Goal: Information Seeking & Learning: Learn about a topic

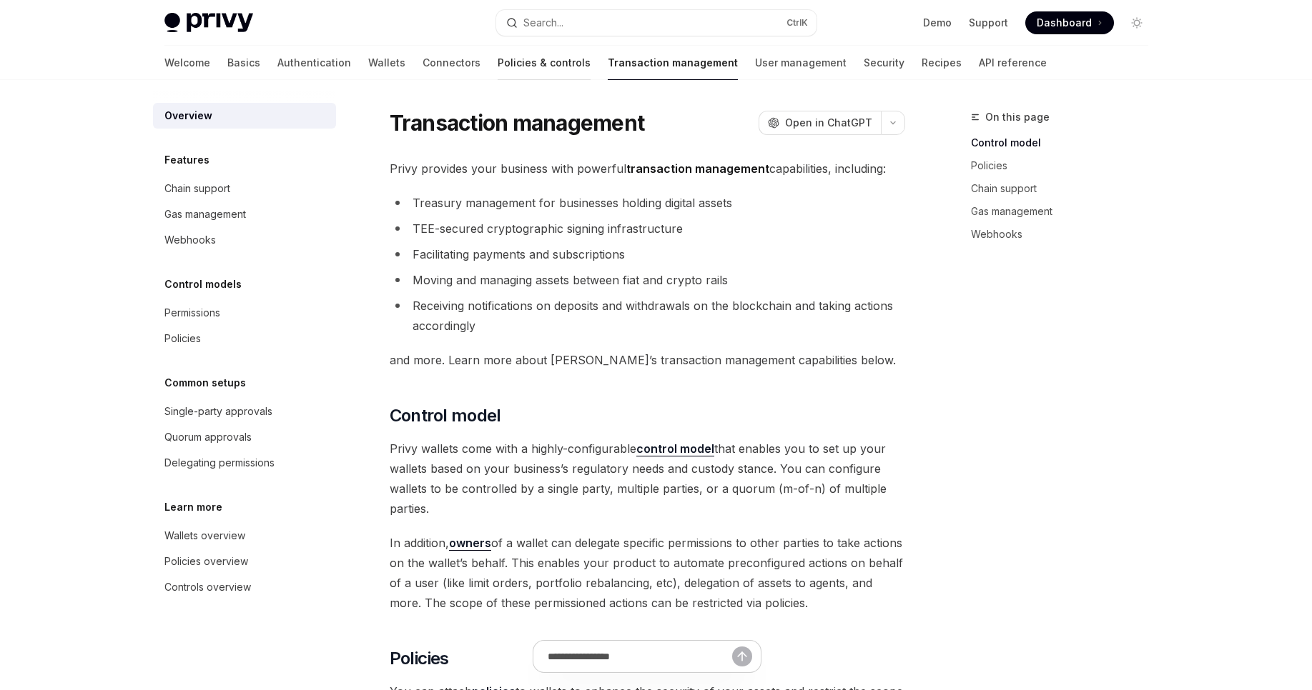
click at [497, 63] on link "Policies & controls" at bounding box center [543, 63] width 93 height 34
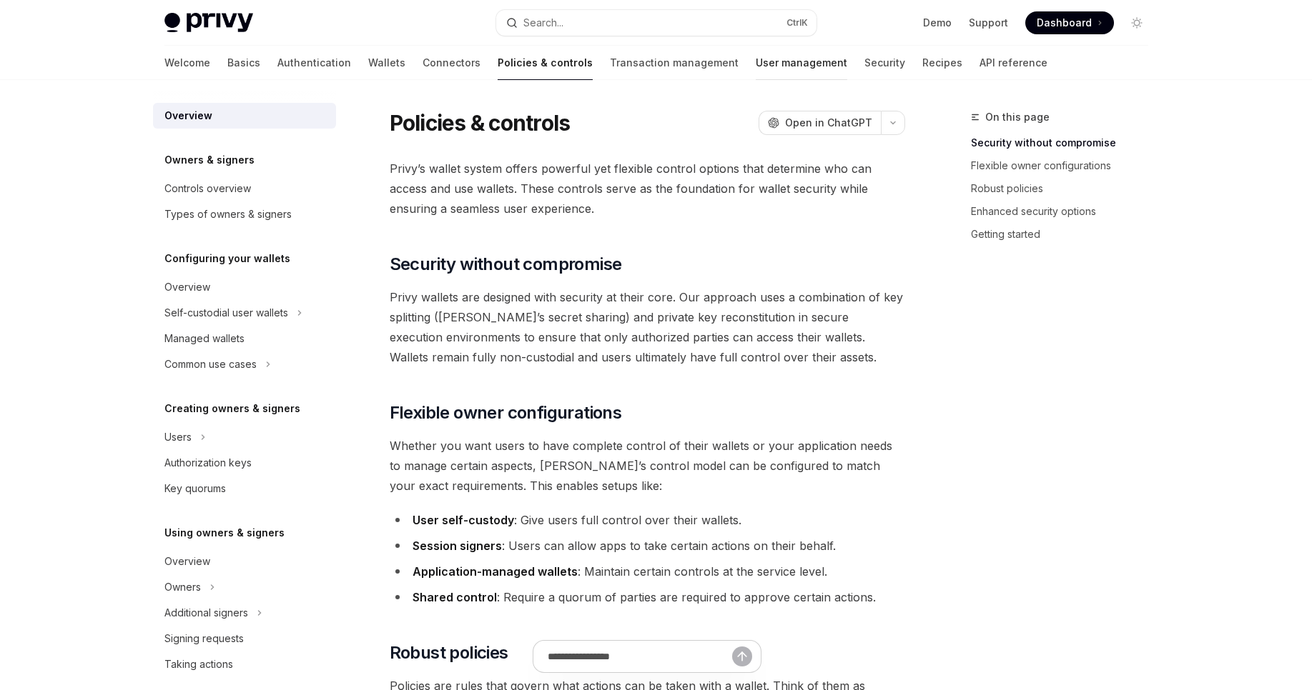
click at [755, 69] on link "User management" at bounding box center [800, 63] width 91 height 34
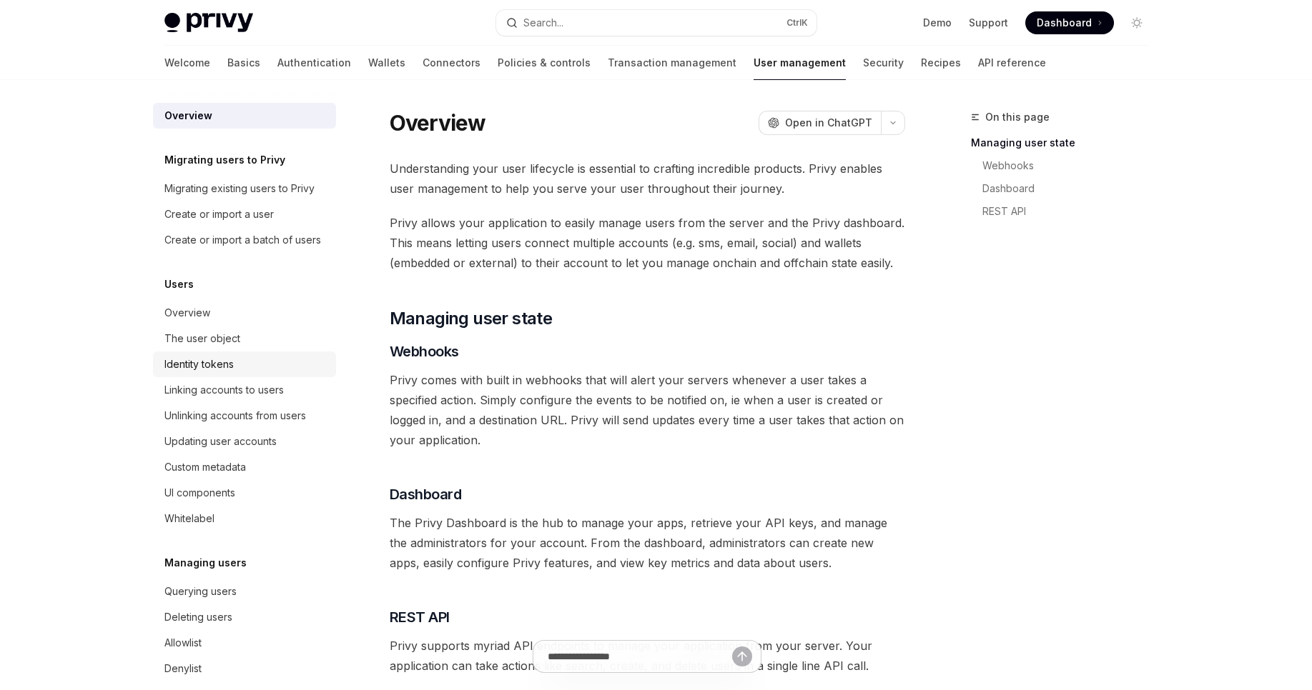
click at [240, 373] on div "Identity tokens" at bounding box center [245, 364] width 163 height 17
click at [272, 373] on div "Identity tokens" at bounding box center [245, 364] width 163 height 17
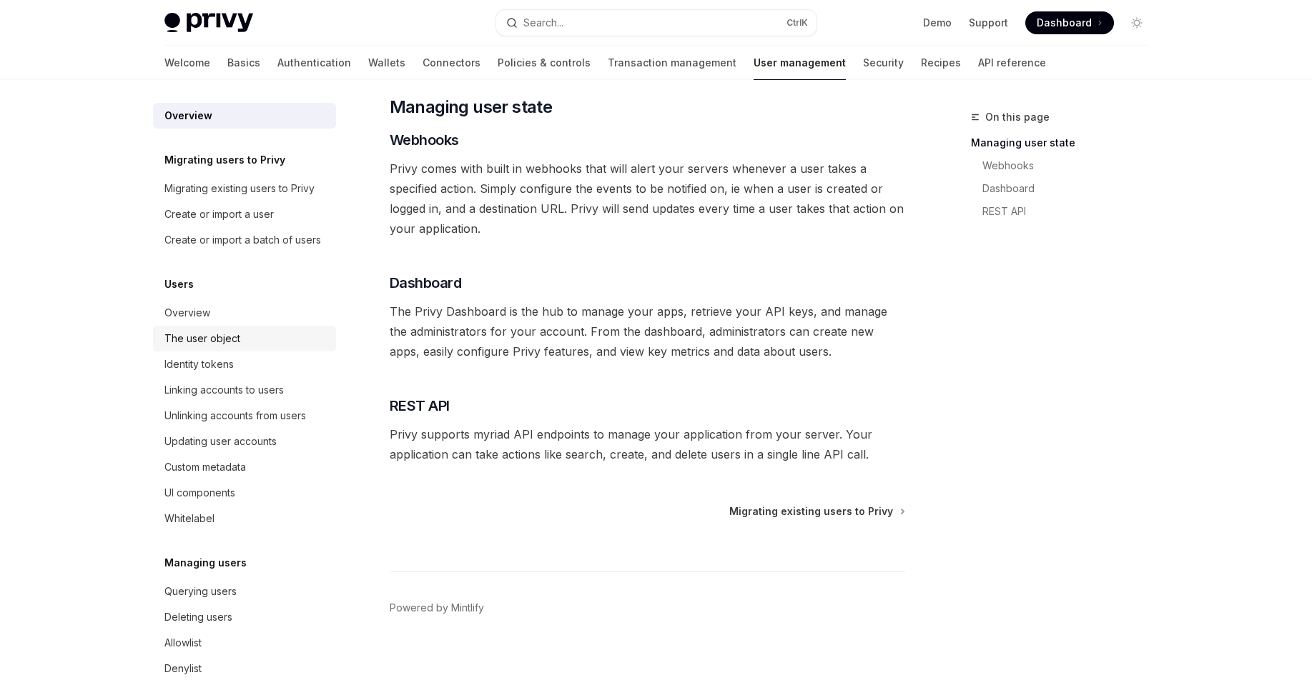
scroll to position [217, 0]
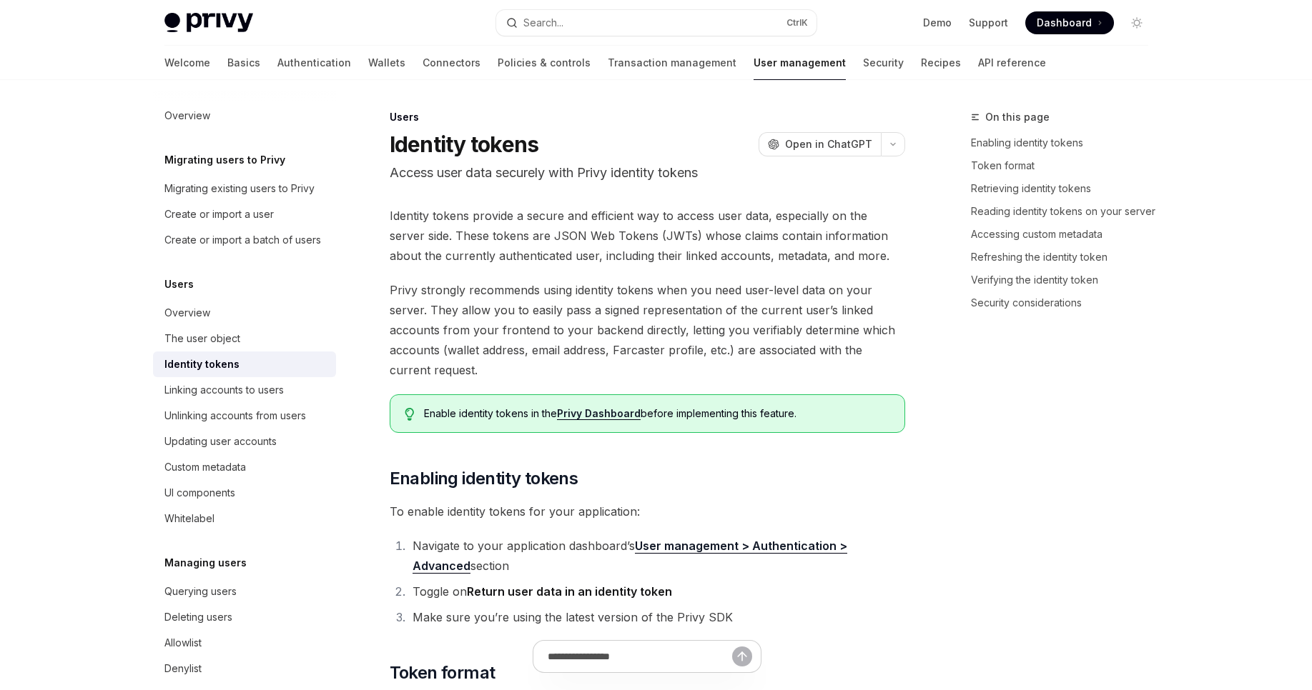
click at [222, 373] on div "Identity tokens" at bounding box center [201, 364] width 75 height 17
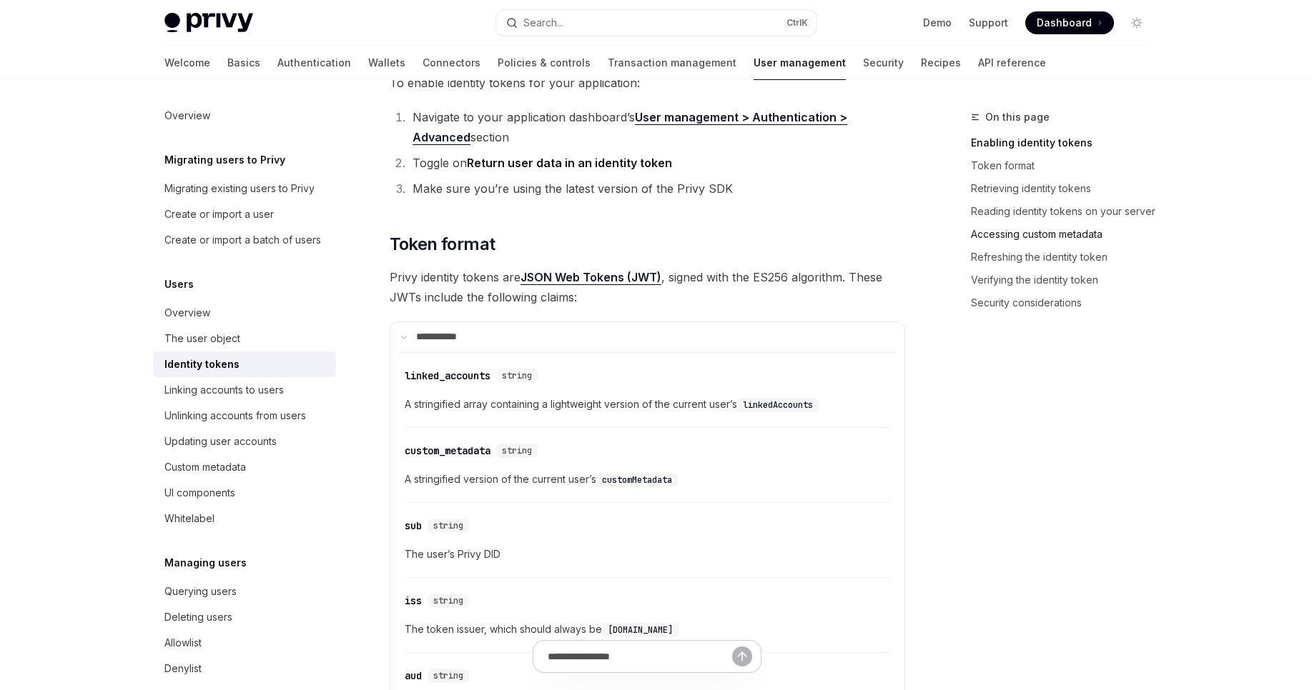
click at [1061, 244] on link "Accessing custom metadata" at bounding box center [1065, 234] width 189 height 23
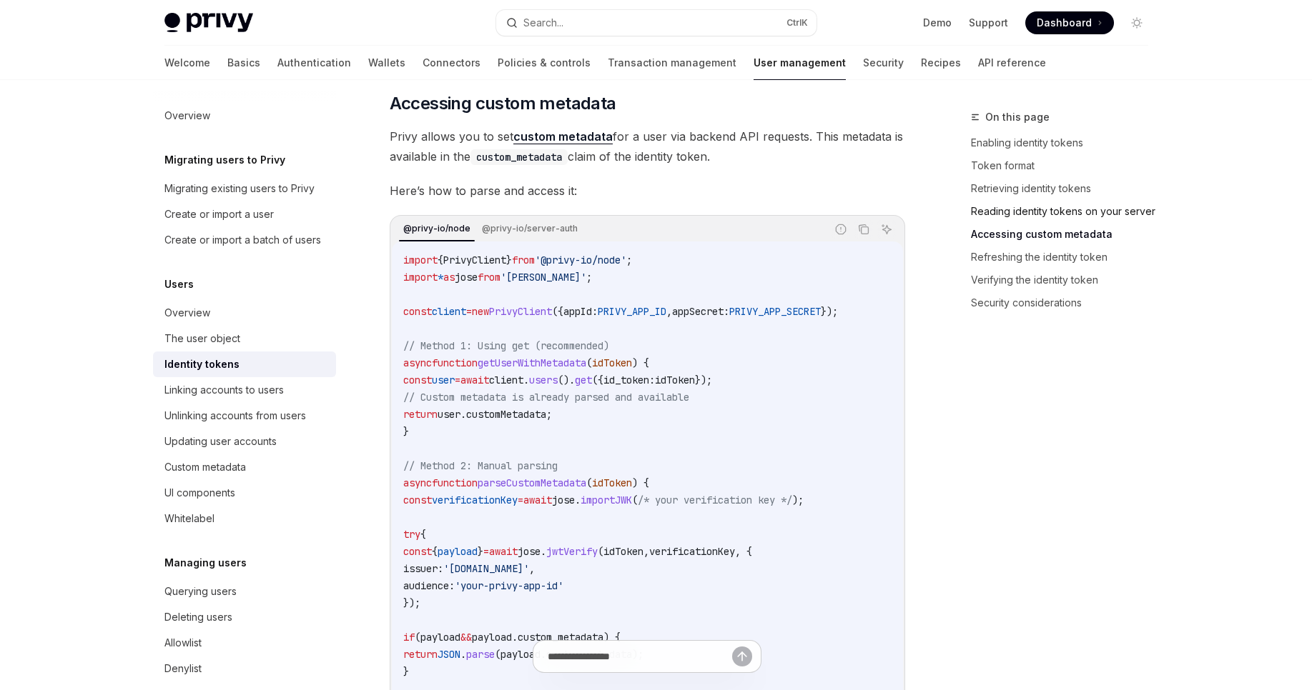
click at [1056, 215] on link "Reading identity tokens on your server" at bounding box center [1065, 211] width 189 height 23
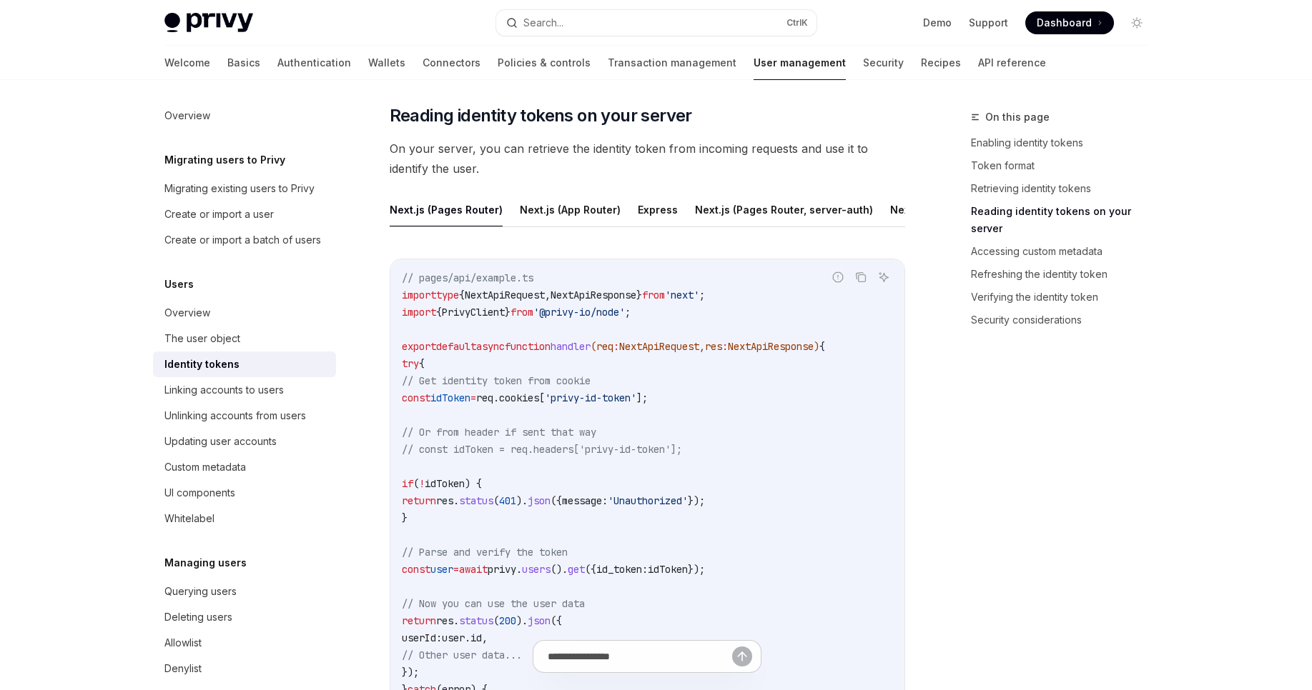
scroll to position [1887, 0]
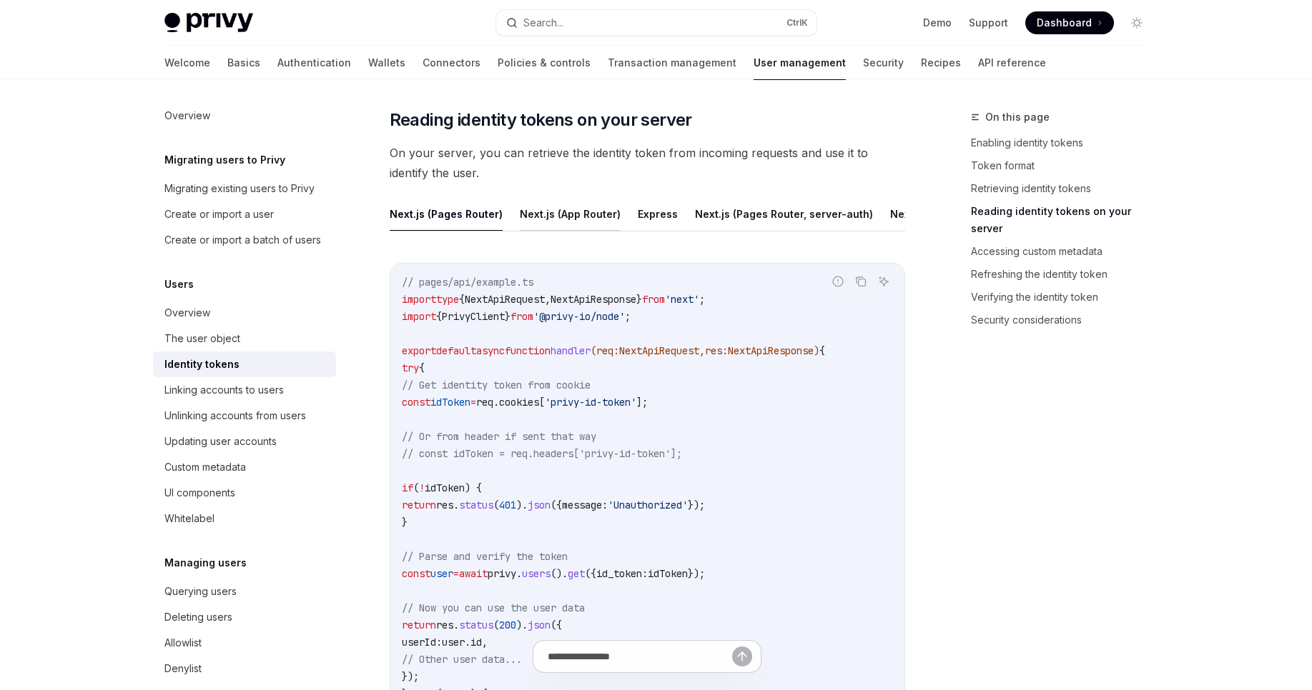
click at [560, 208] on button "Next.js (App Router)" at bounding box center [570, 214] width 101 height 34
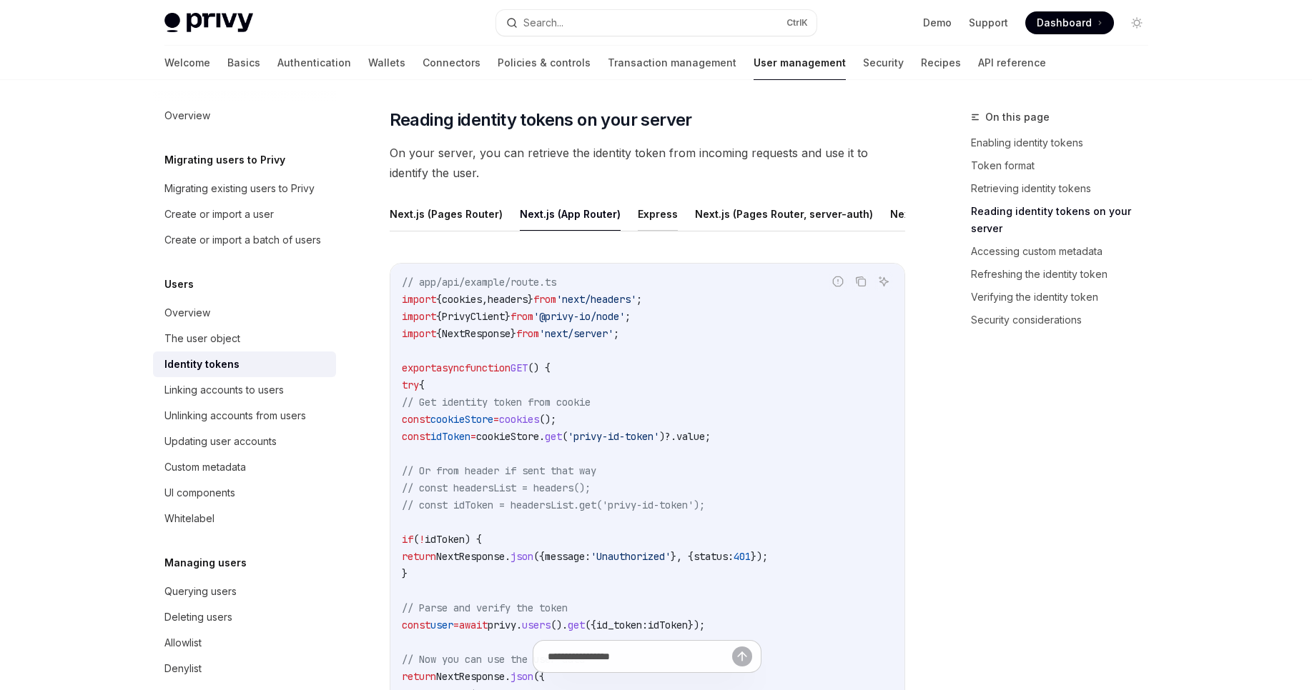
click at [644, 211] on button "Express" at bounding box center [658, 214] width 40 height 34
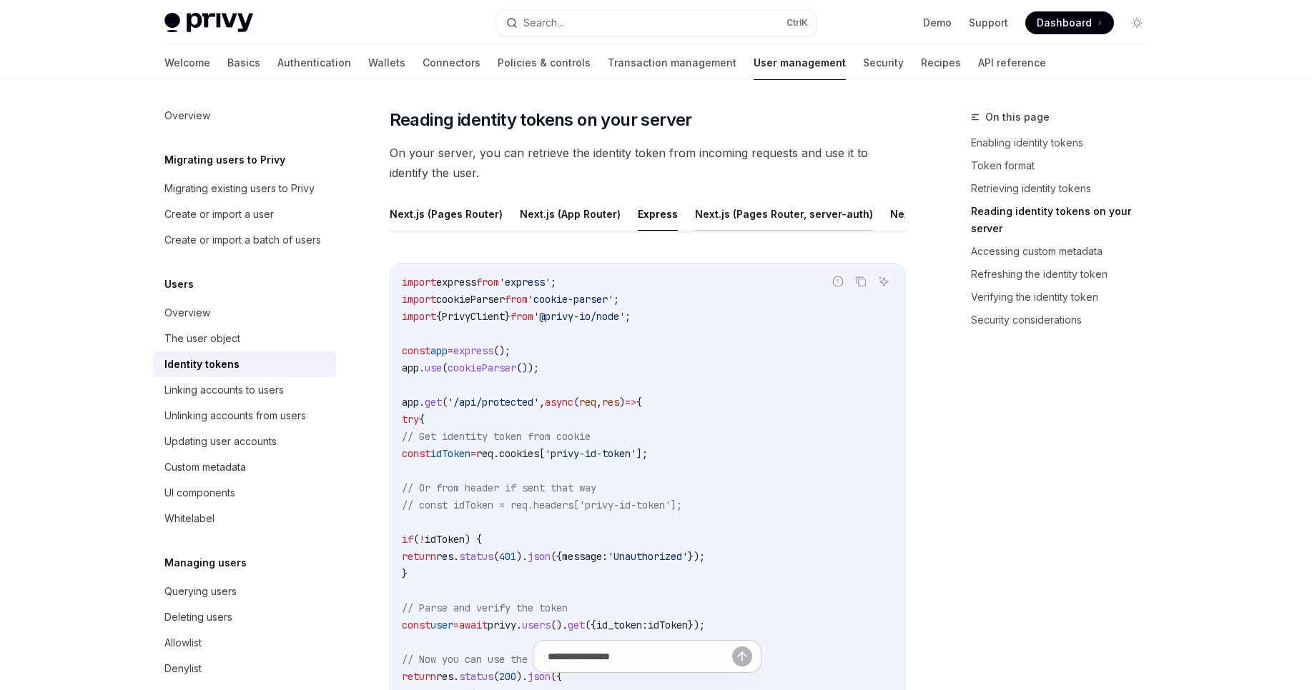
click at [797, 229] on button "Next.js (Pages Router, server-auth)" at bounding box center [784, 214] width 178 height 34
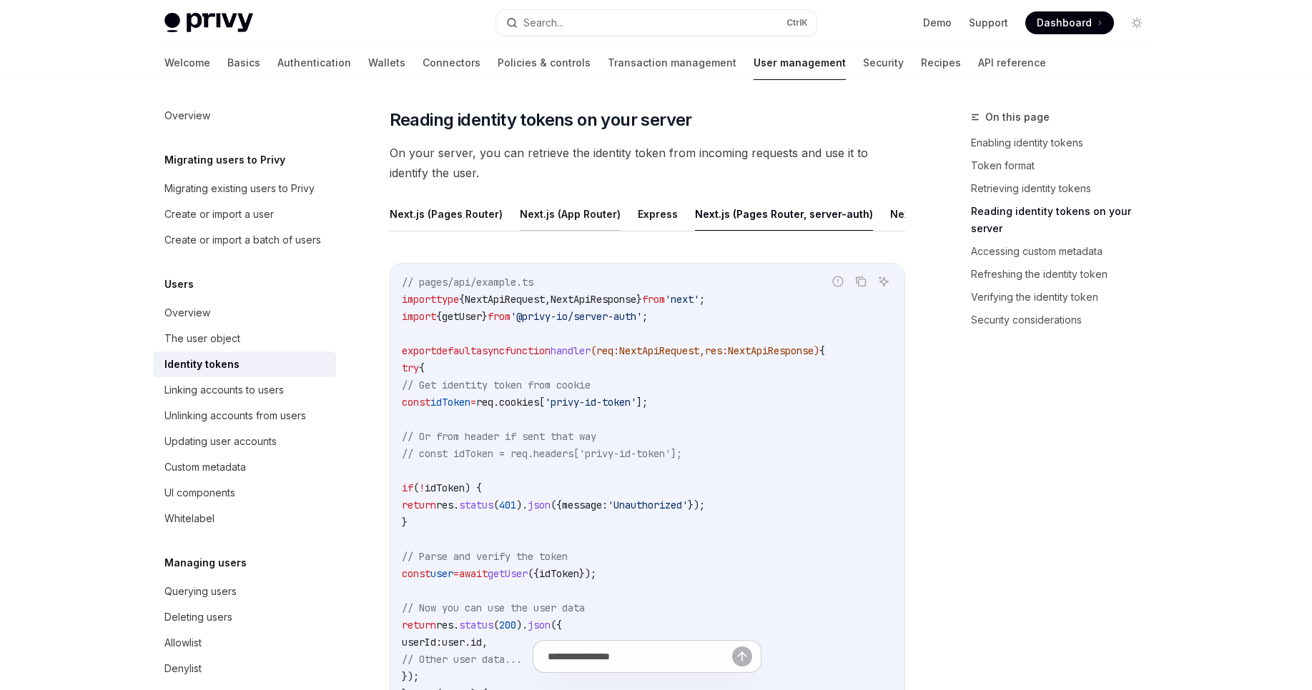
click at [559, 224] on button "Next.js (App Router)" at bounding box center [570, 214] width 101 height 34
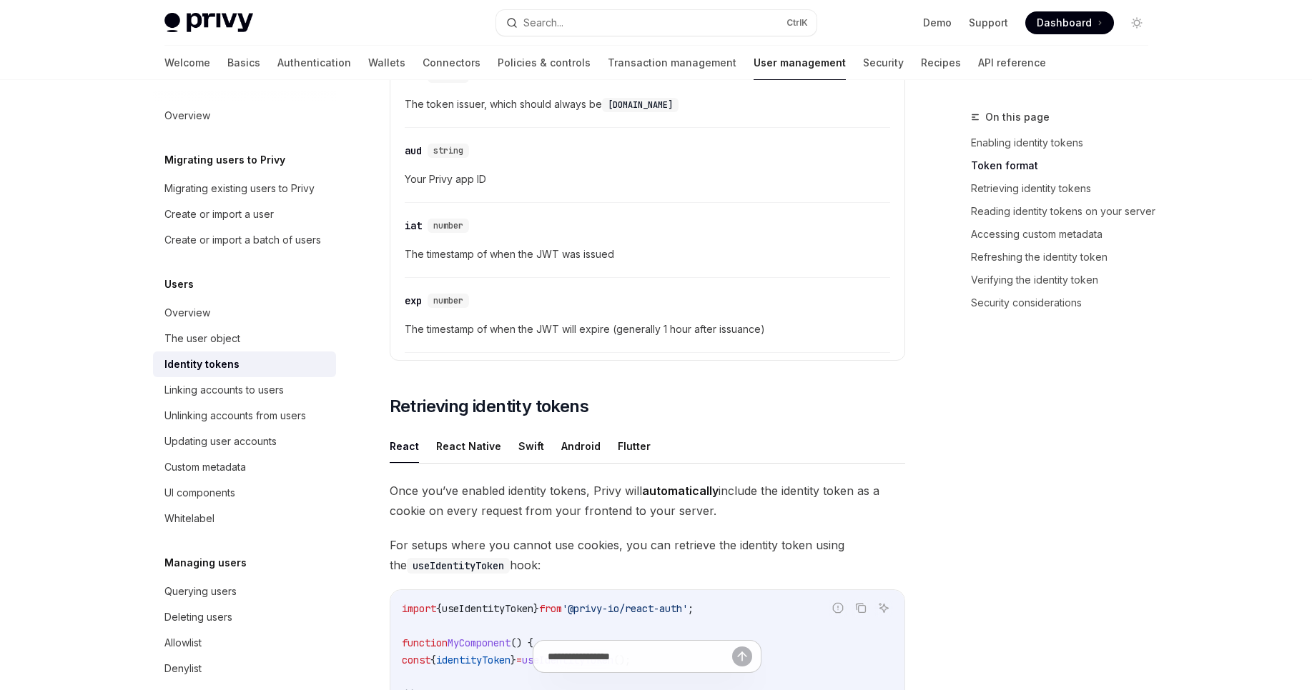
scroll to position [1029, 0]
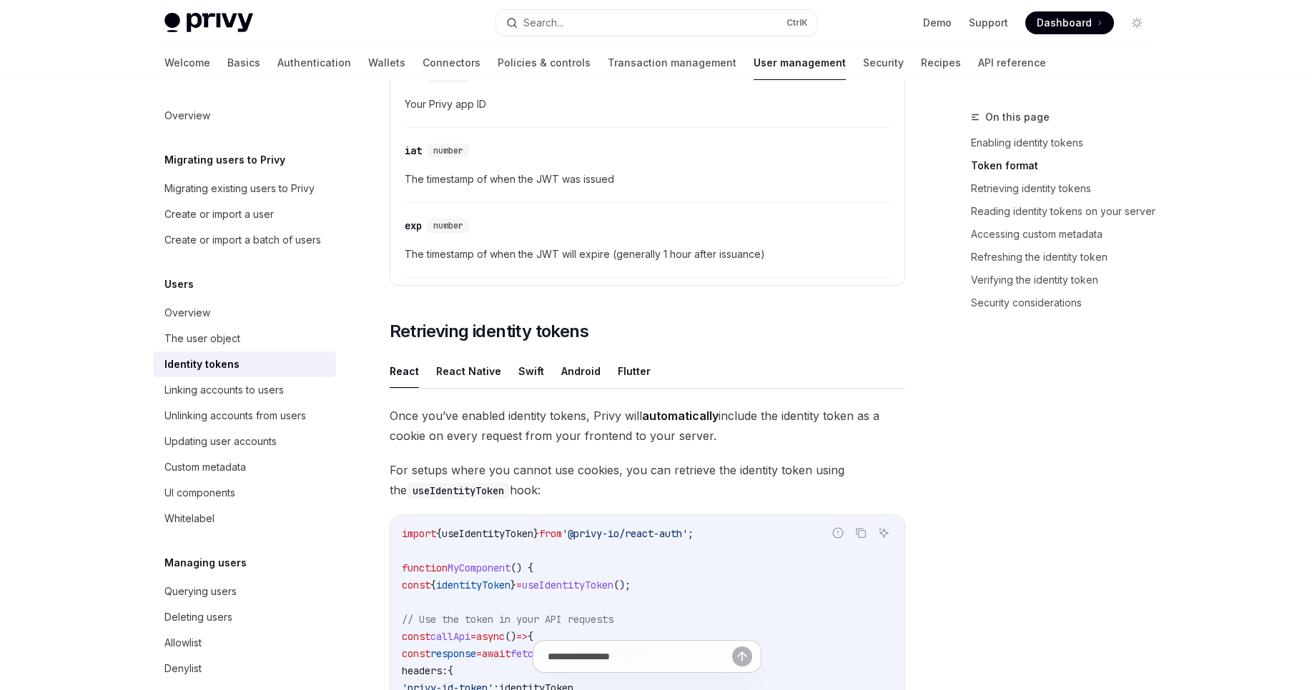
click at [400, 380] on button "React" at bounding box center [404, 372] width 29 height 34
click at [454, 336] on span "Retrieving identity tokens" at bounding box center [489, 331] width 199 height 23
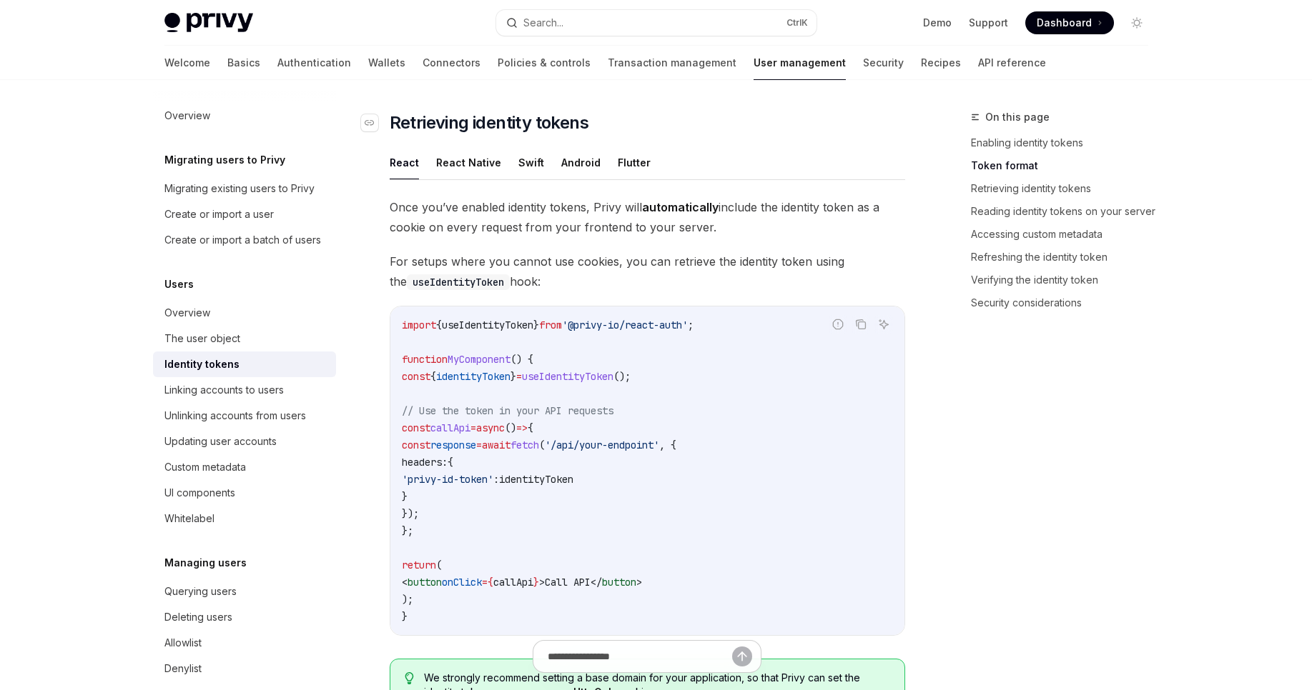
scroll to position [1241, 0]
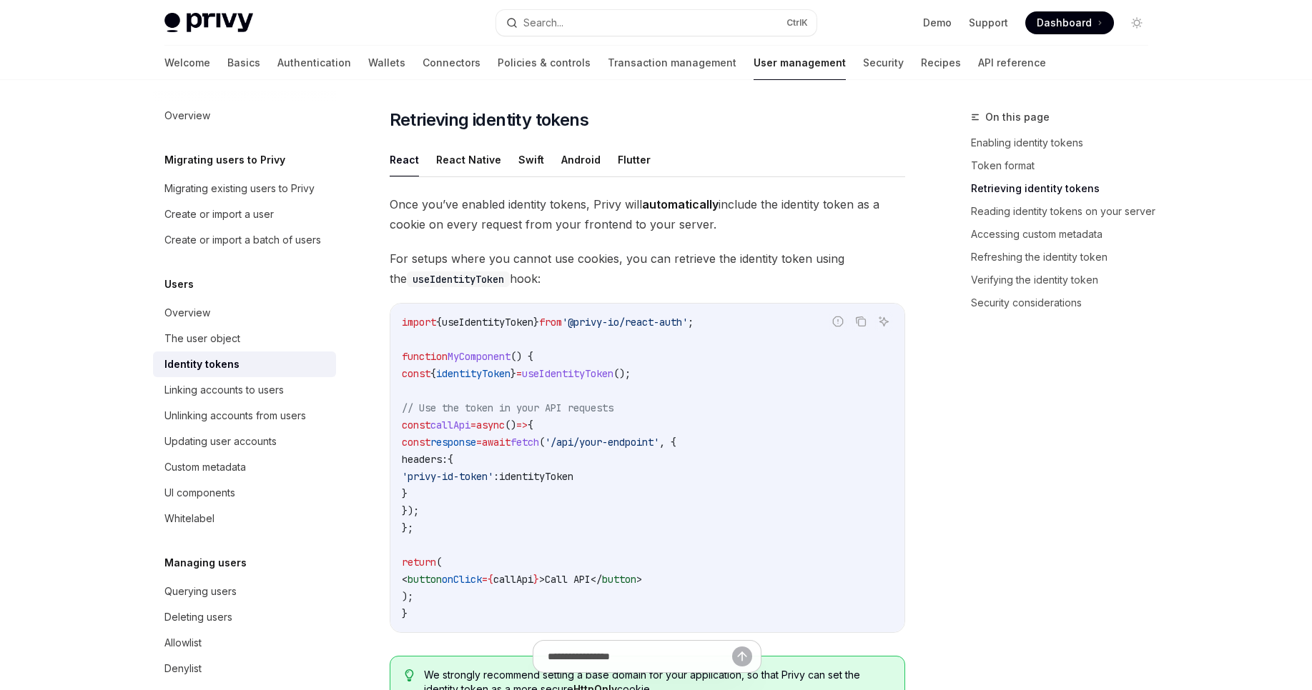
click at [530, 272] on span "For setups where you cannot use cookies, you can retrieve the identity token us…" at bounding box center [647, 269] width 515 height 40
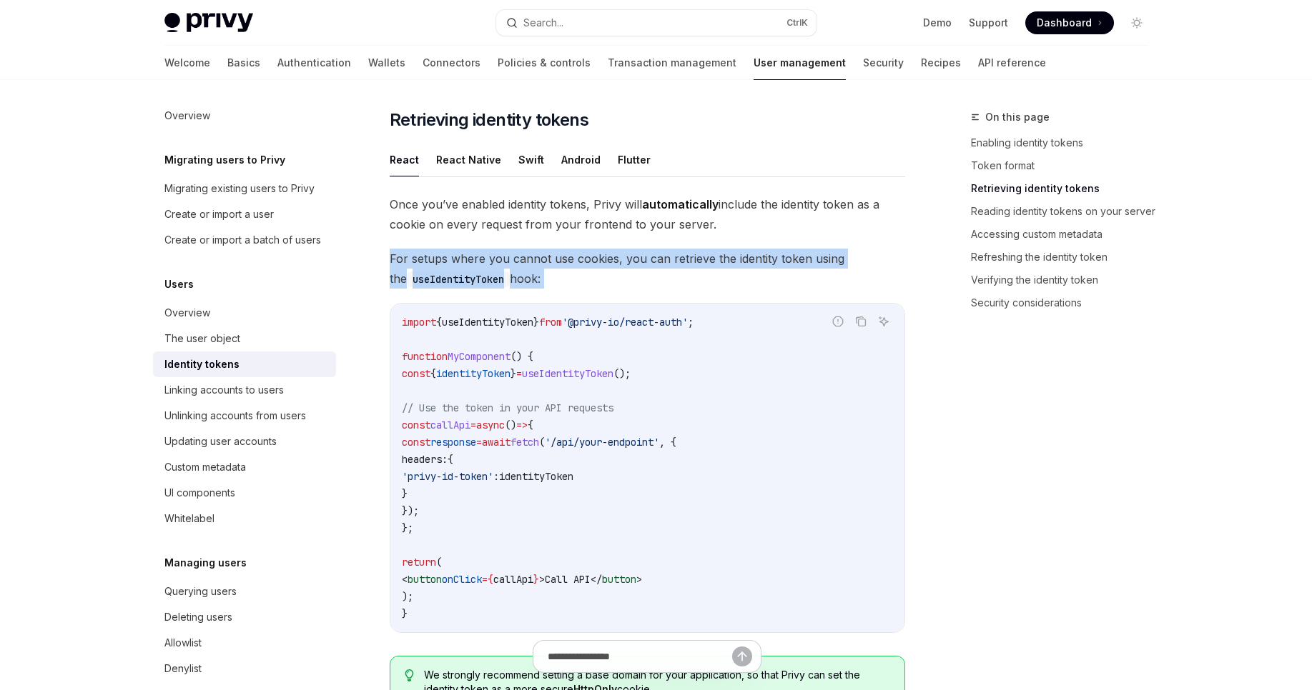
click at [530, 272] on span "For setups where you cannot use cookies, you can retrieve the identity token us…" at bounding box center [647, 269] width 515 height 40
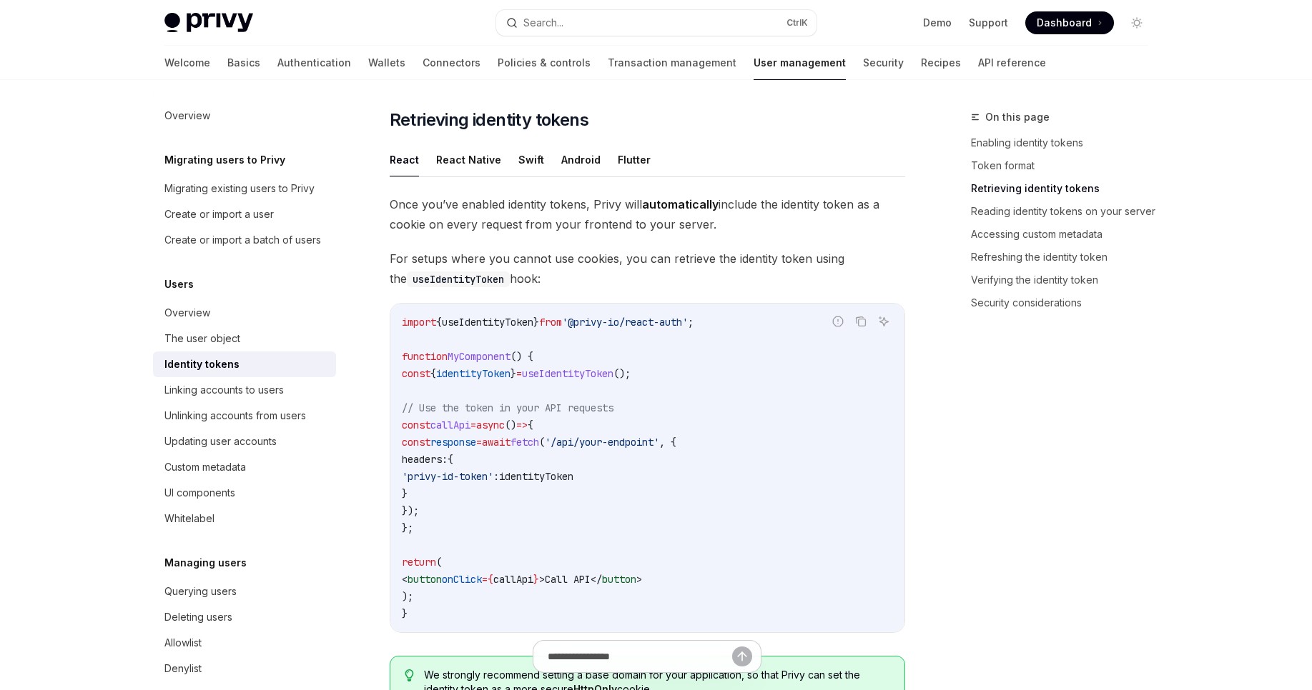
click at [517, 209] on span "Once you’ve enabled identity tokens, Privy will automatically include the ident…" at bounding box center [647, 214] width 515 height 40
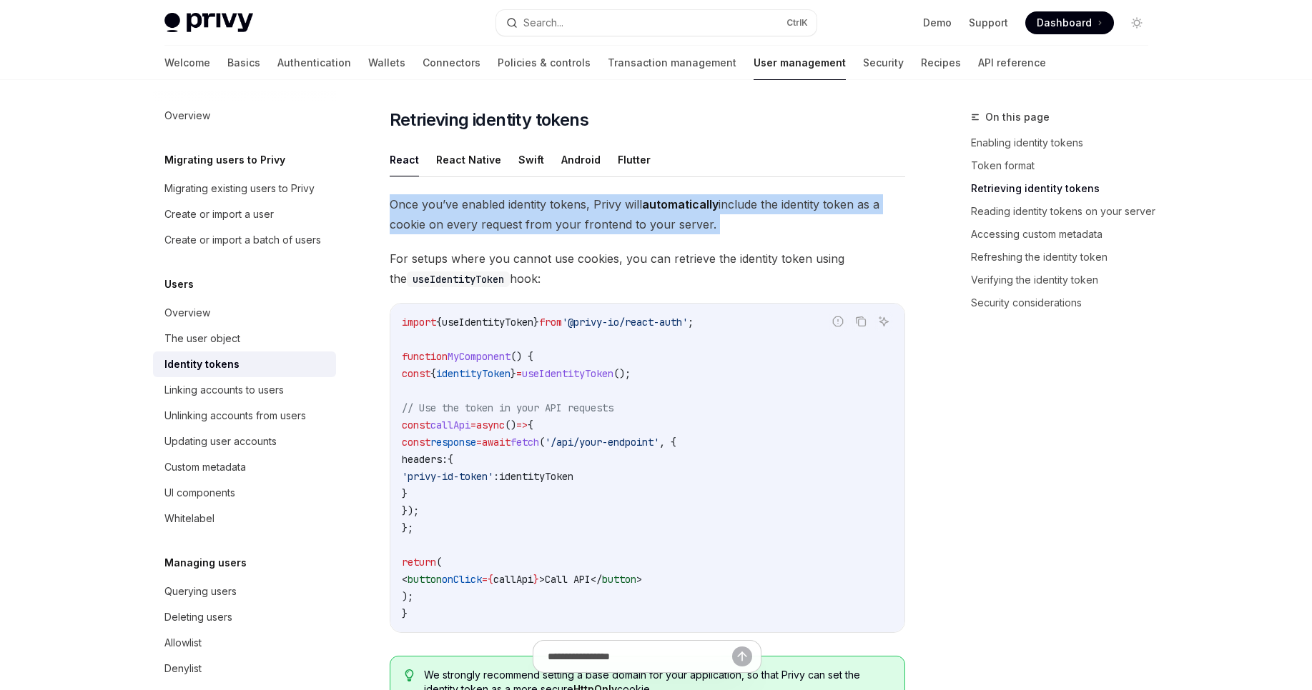
click at [517, 209] on span "Once you’ve enabled identity tokens, Privy will automatically include the ident…" at bounding box center [647, 214] width 515 height 40
click at [529, 194] on span "Once you’ve enabled identity tokens, Privy will automatically include the ident…" at bounding box center [647, 214] width 515 height 40
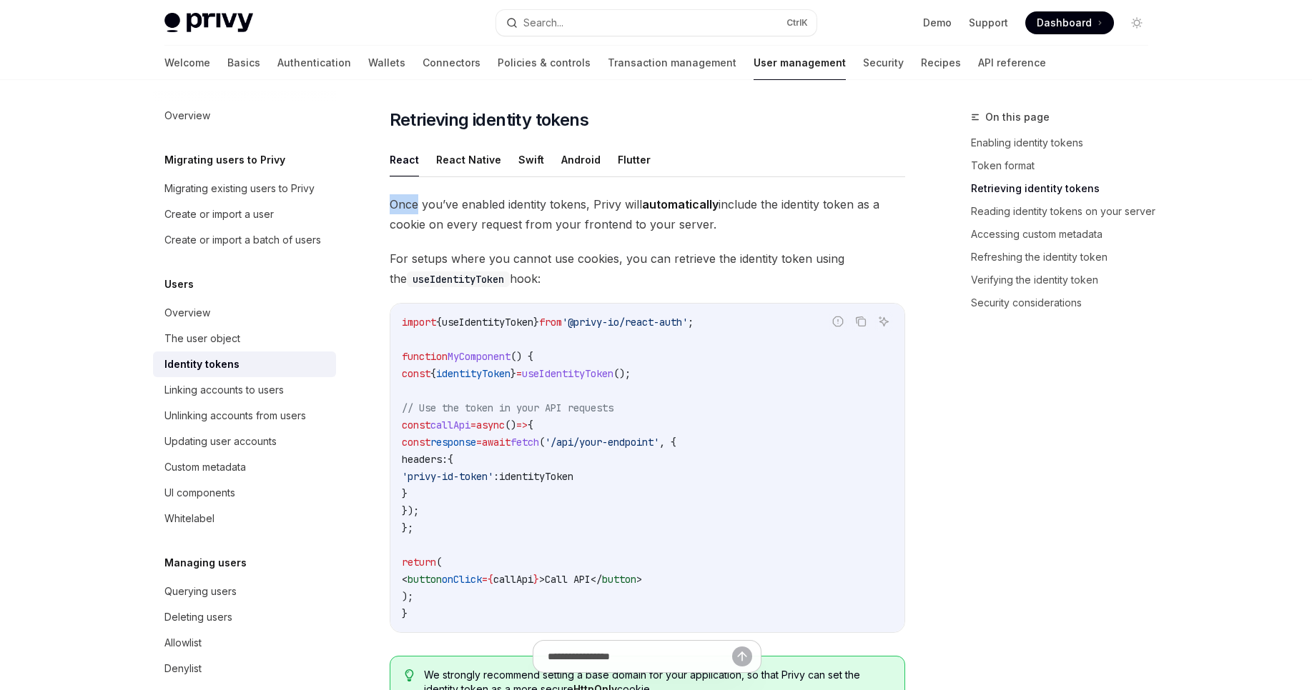
click at [529, 194] on span "Once you’ve enabled identity tokens, Privy will automatically include the ident…" at bounding box center [647, 214] width 515 height 40
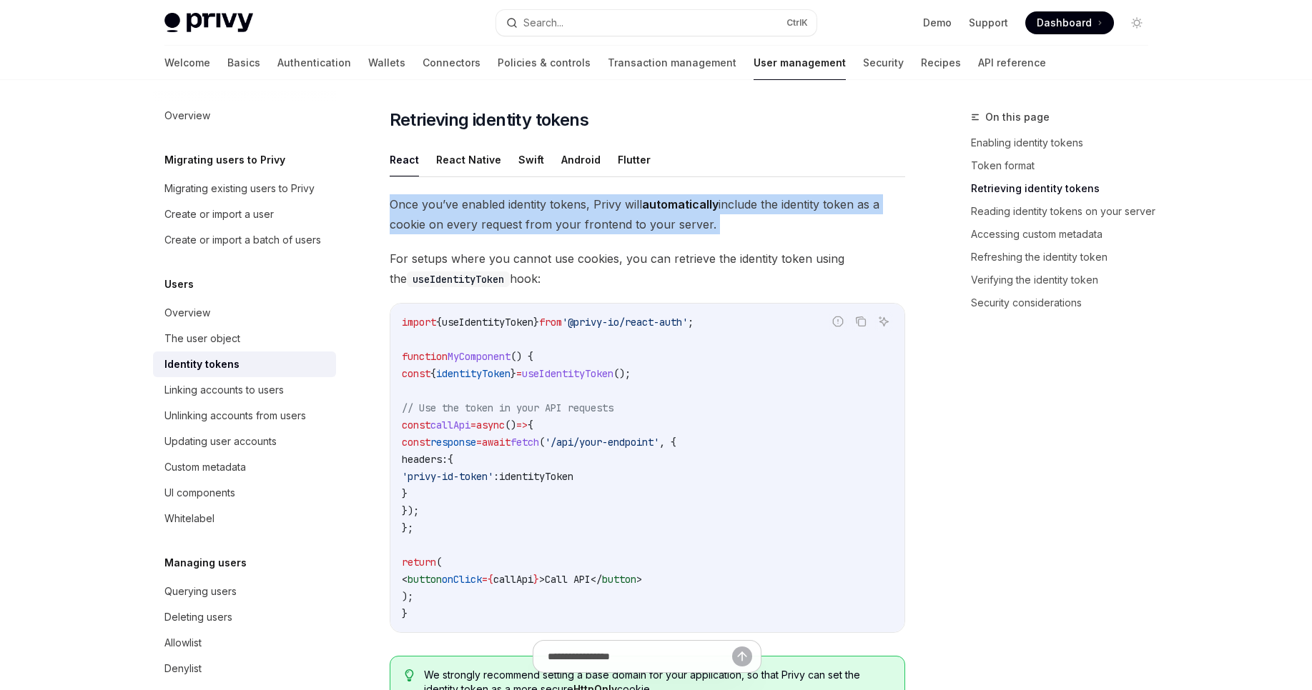
drag, startPoint x: 529, startPoint y: 194, endPoint x: 680, endPoint y: 218, distance: 152.8
click at [680, 218] on span "Once you’ve enabled identity tokens, Privy will automatically include the ident…" at bounding box center [647, 214] width 515 height 40
click at [471, 175] on button "React Native" at bounding box center [468, 160] width 65 height 34
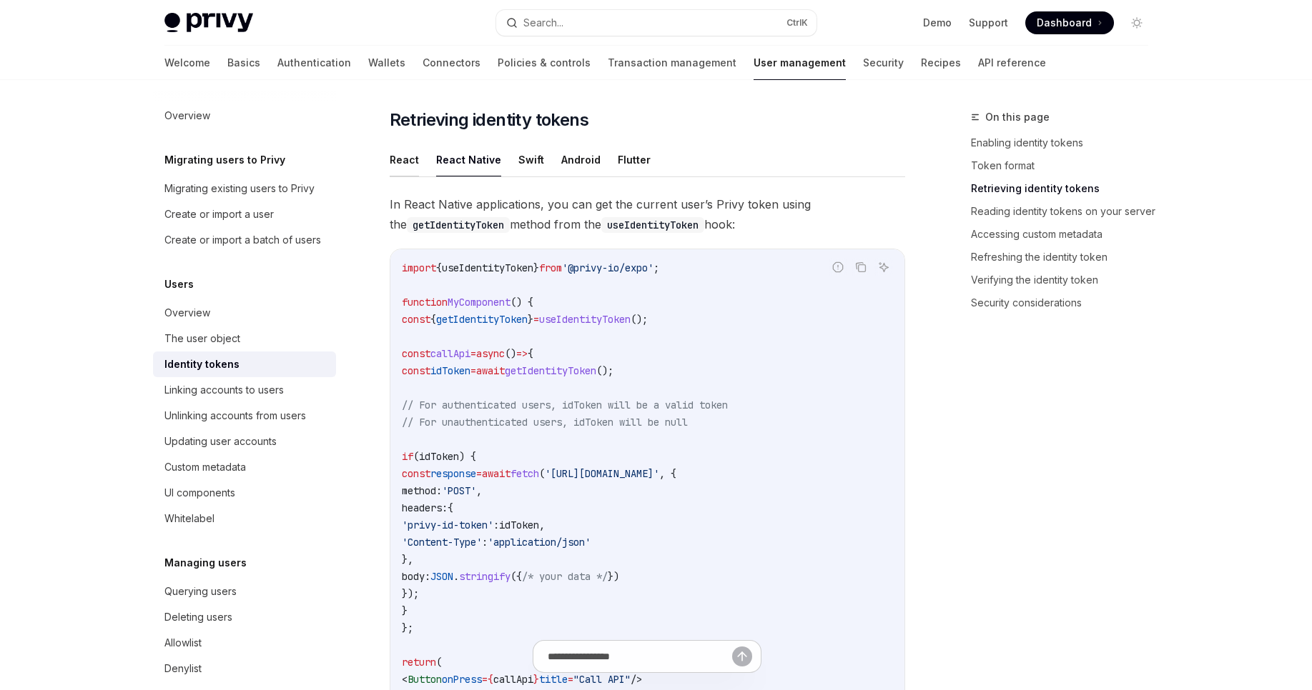
click at [397, 163] on button "React" at bounding box center [404, 160] width 29 height 34
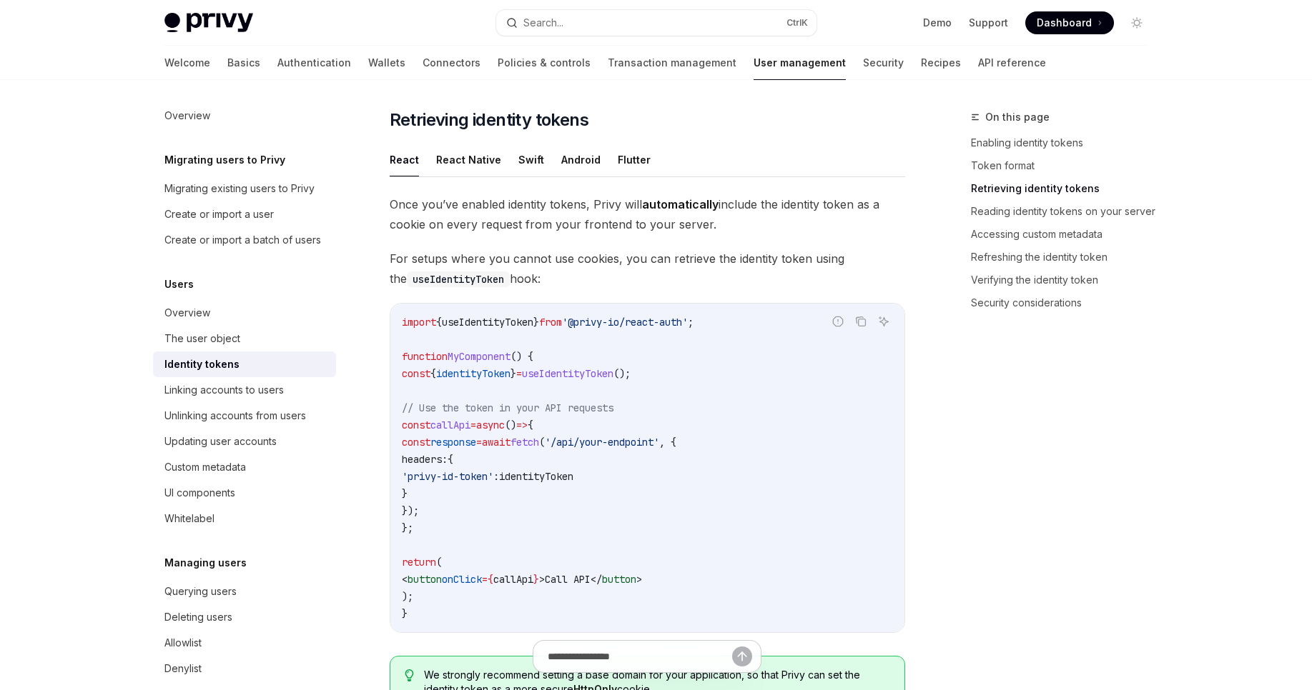
click at [415, 200] on span "Once you’ve enabled identity tokens, Privy will automatically include the ident…" at bounding box center [647, 214] width 515 height 40
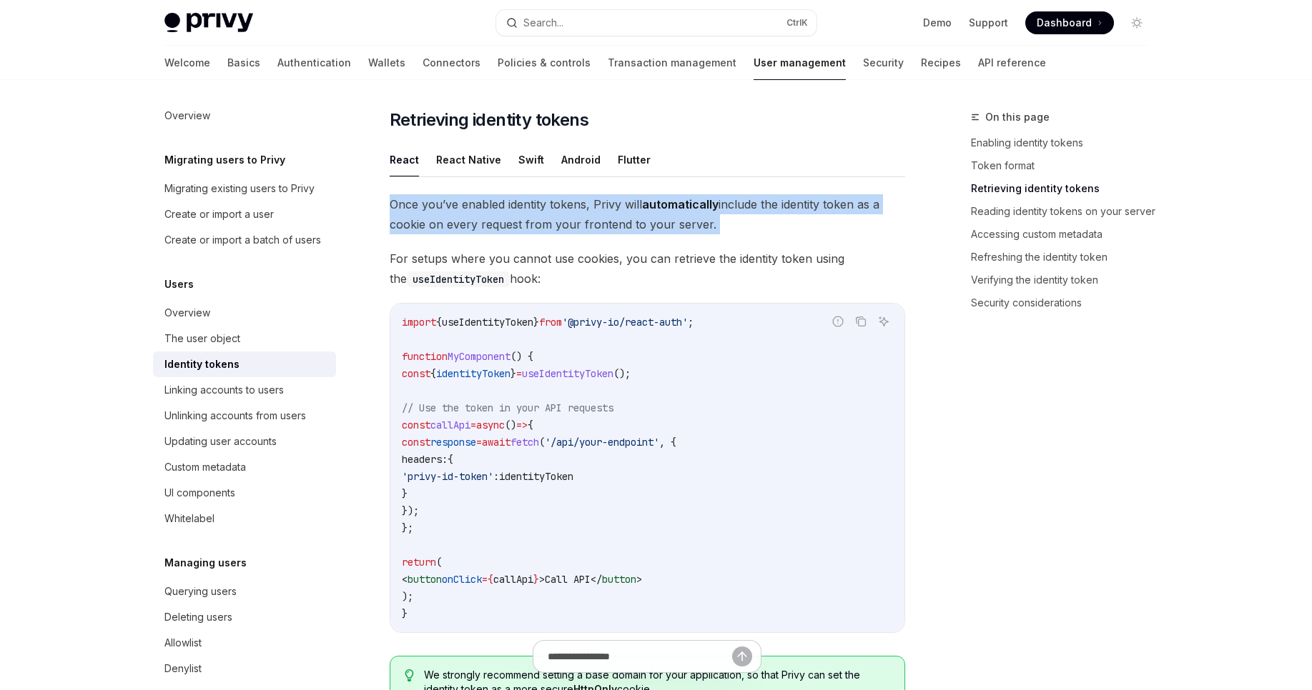
click at [415, 200] on span "Once you’ve enabled identity tokens, Privy will automatically include the ident…" at bounding box center [647, 214] width 515 height 40
click at [442, 169] on button "React Native" at bounding box center [468, 160] width 65 height 34
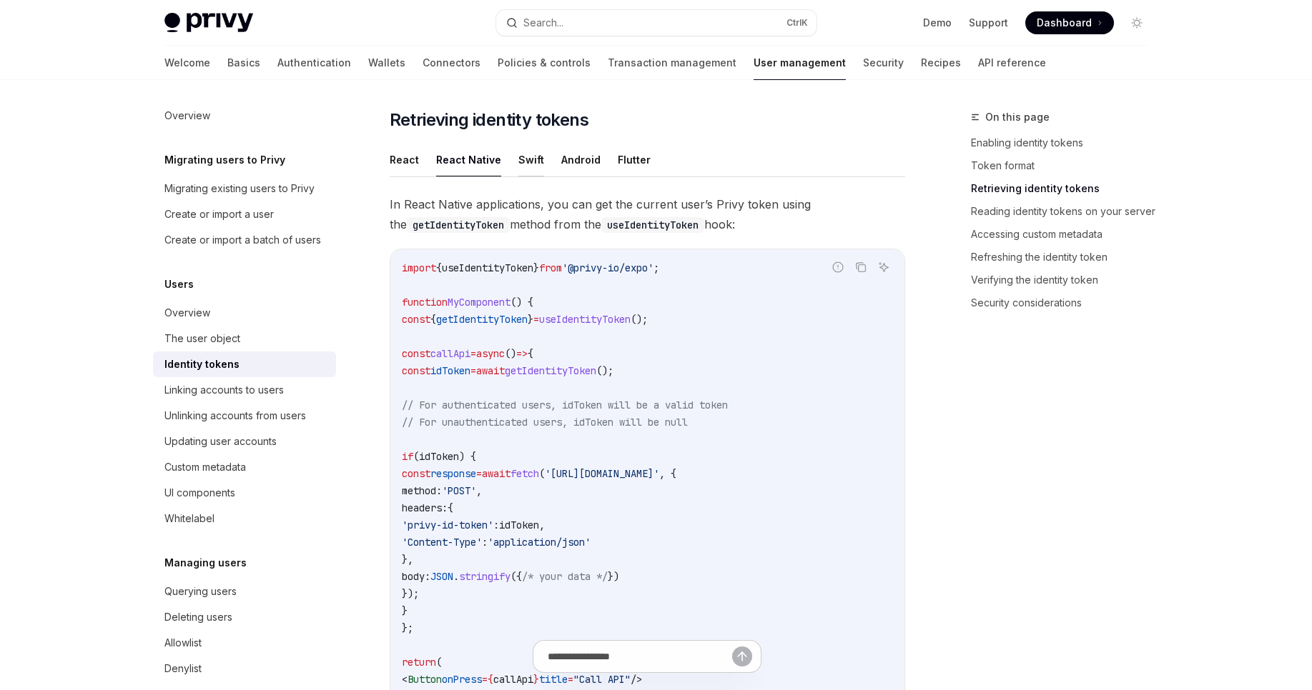
click at [518, 156] on button "Swift" at bounding box center [531, 160] width 26 height 34
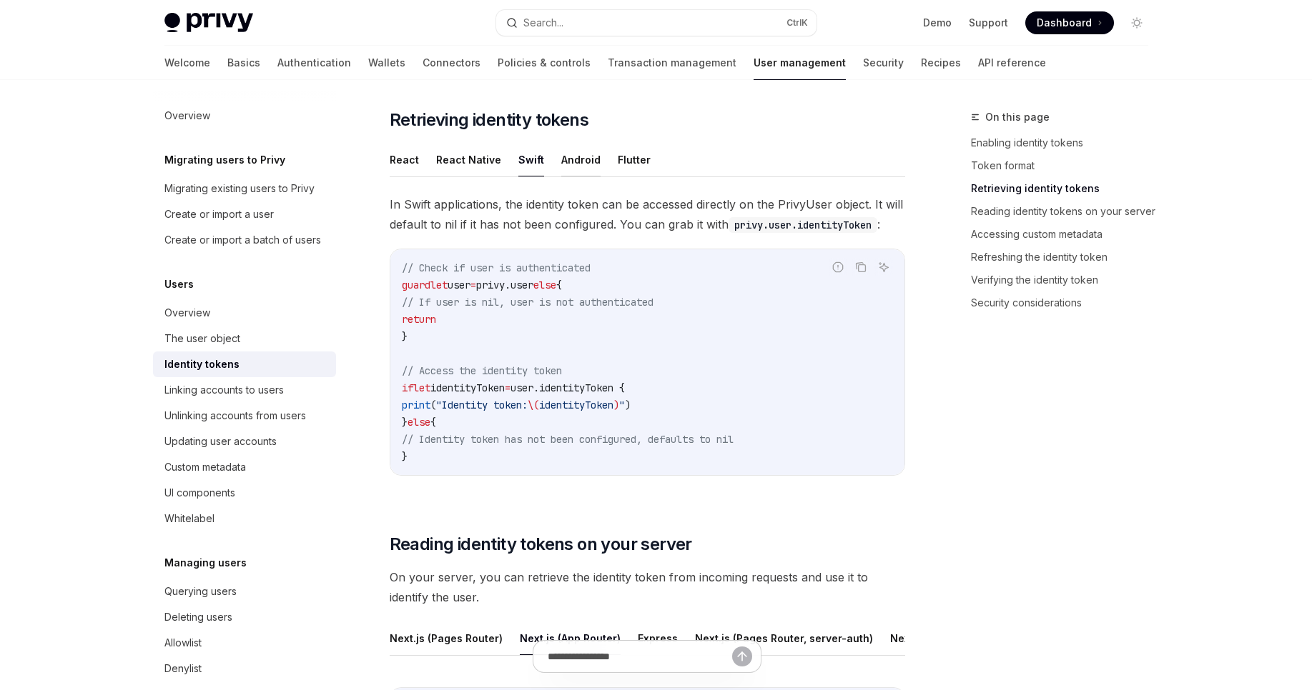
click at [570, 157] on button "Android" at bounding box center [580, 160] width 39 height 34
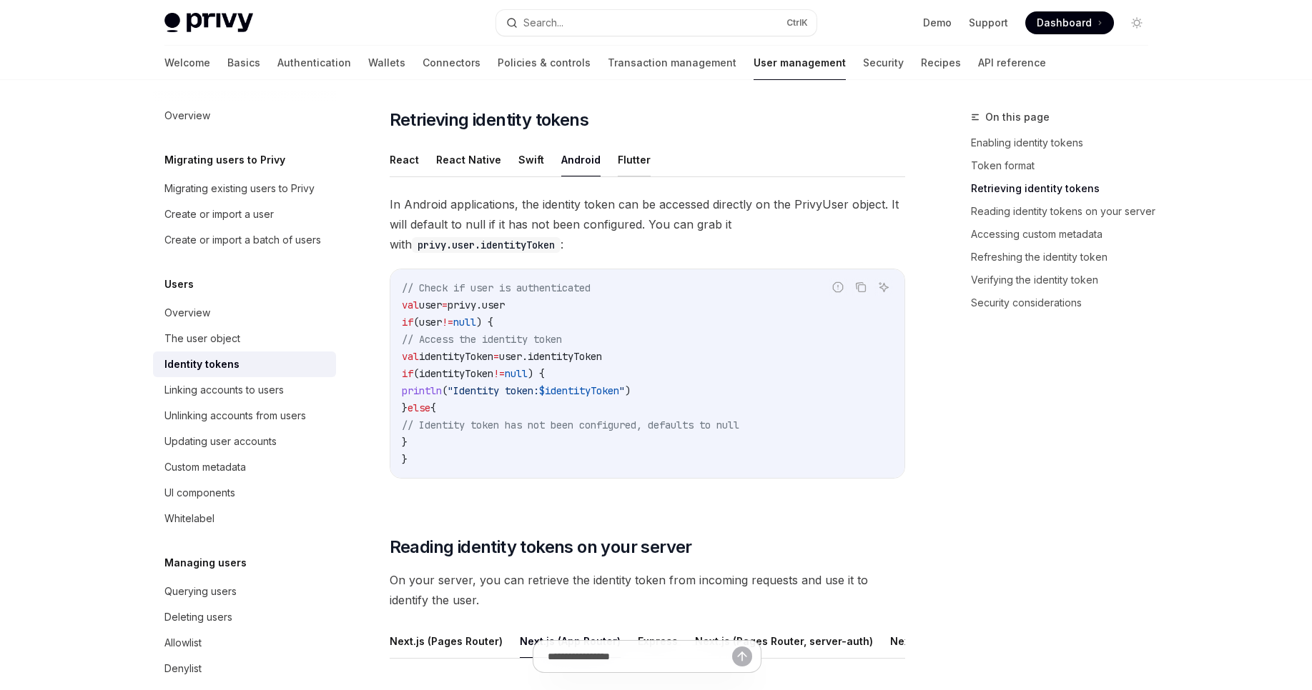
click at [618, 163] on button "Flutter" at bounding box center [634, 160] width 33 height 34
click at [399, 160] on button "React" at bounding box center [404, 160] width 29 height 34
type textarea "*"
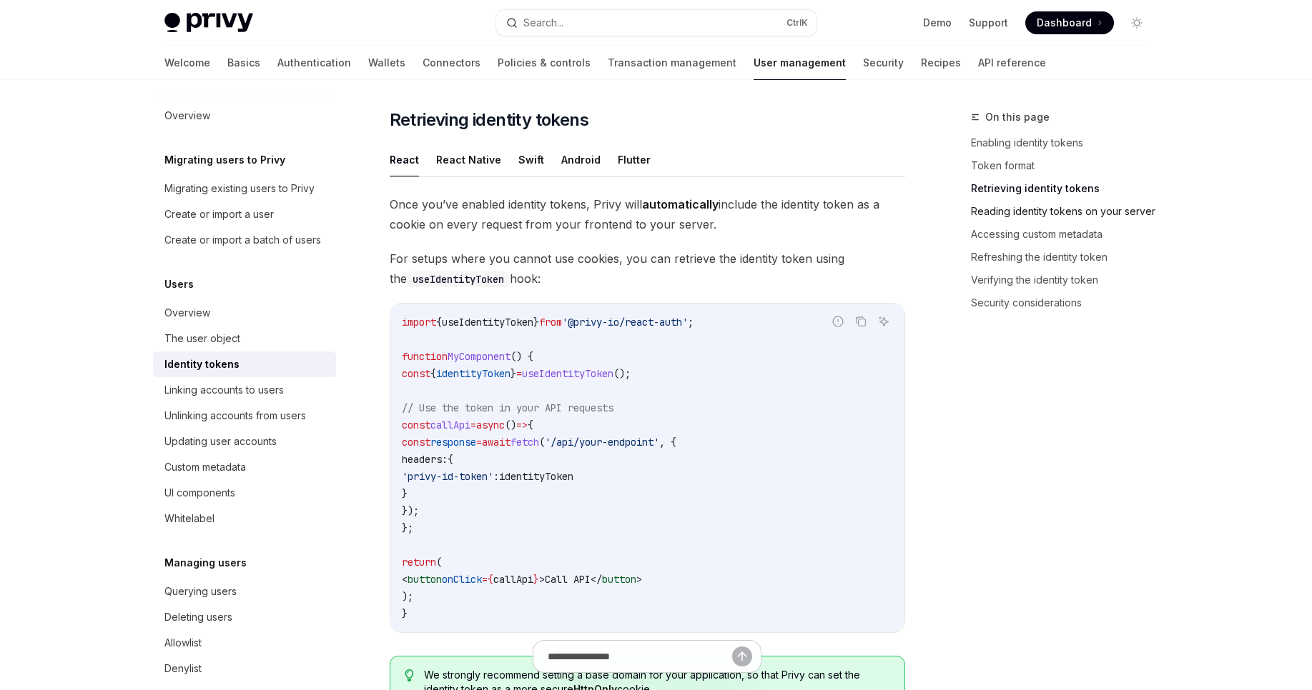
click at [1108, 210] on link "Reading identity tokens on your server" at bounding box center [1065, 211] width 189 height 23
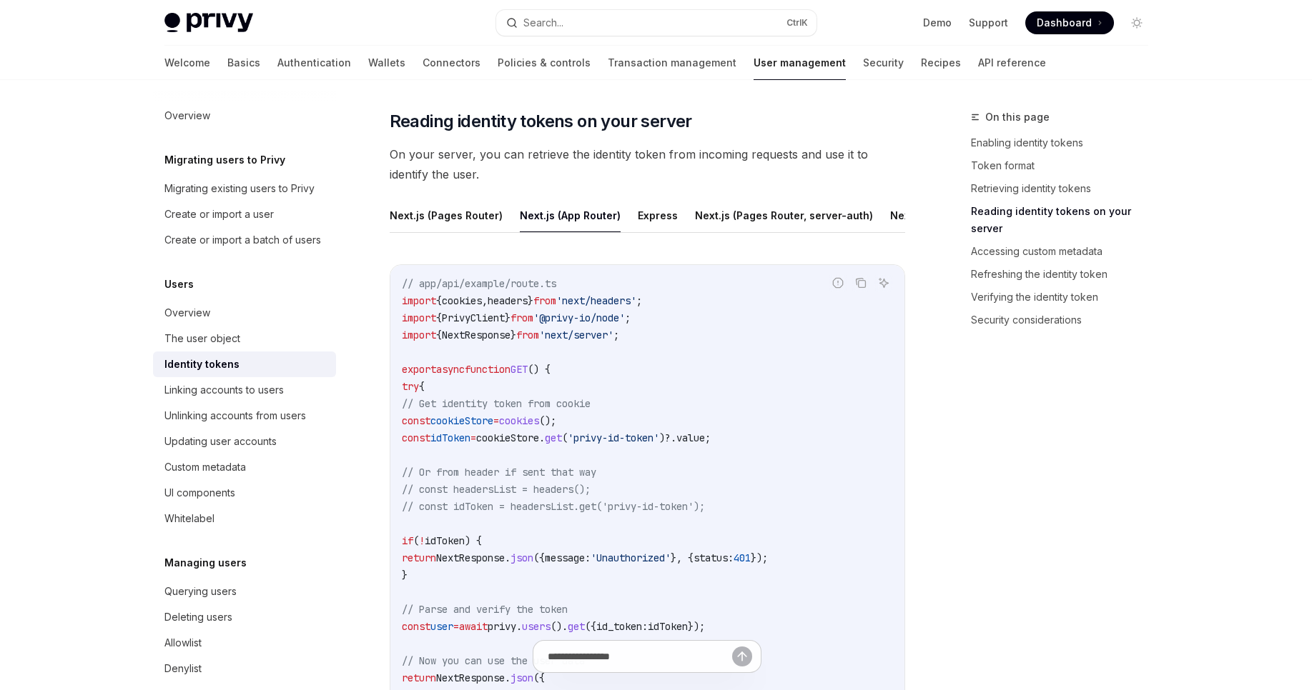
scroll to position [1887, 0]
click at [1050, 186] on link "Retrieving identity tokens" at bounding box center [1065, 188] width 189 height 23
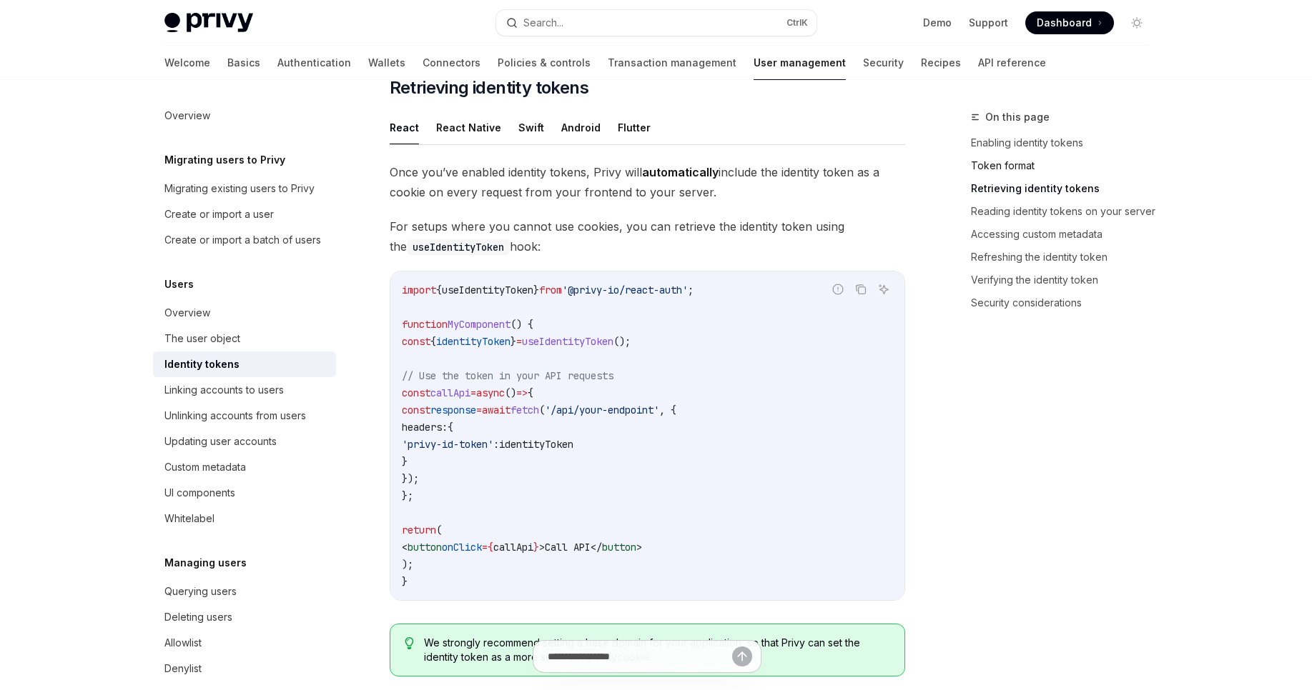
click at [1033, 165] on link "Token format" at bounding box center [1065, 165] width 189 height 23
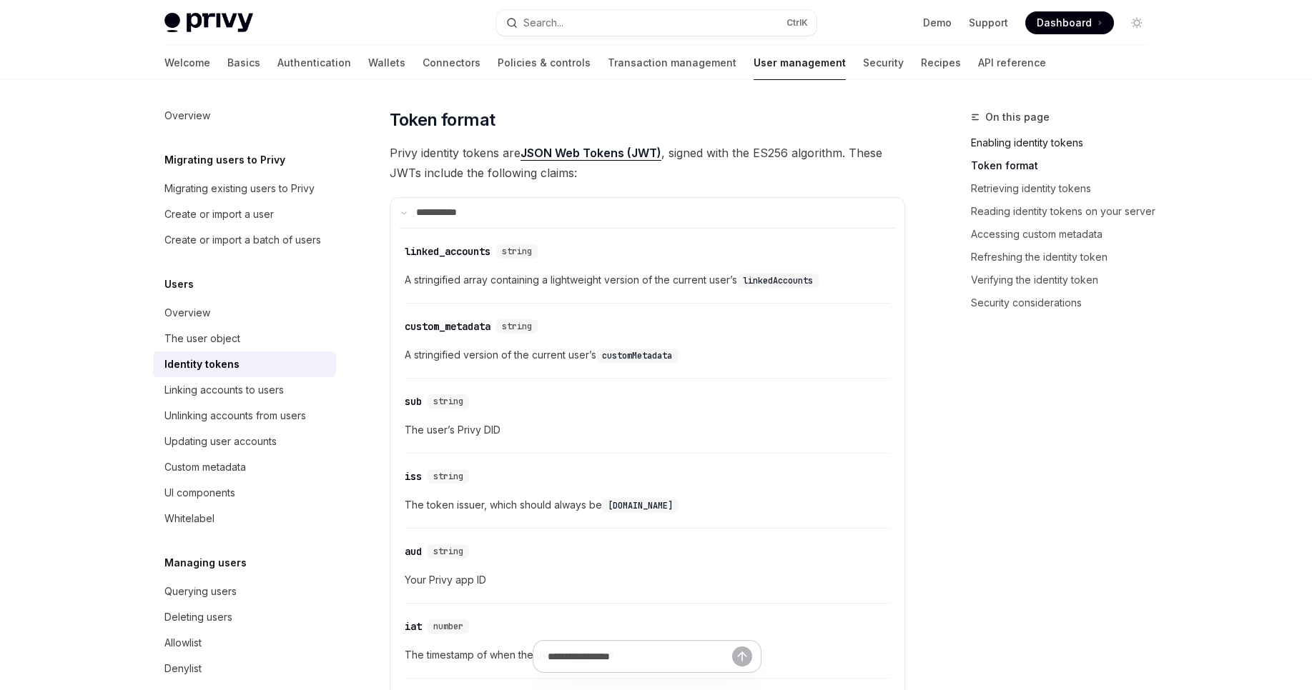
click at [1033, 145] on link "Enabling identity tokens" at bounding box center [1065, 143] width 189 height 23
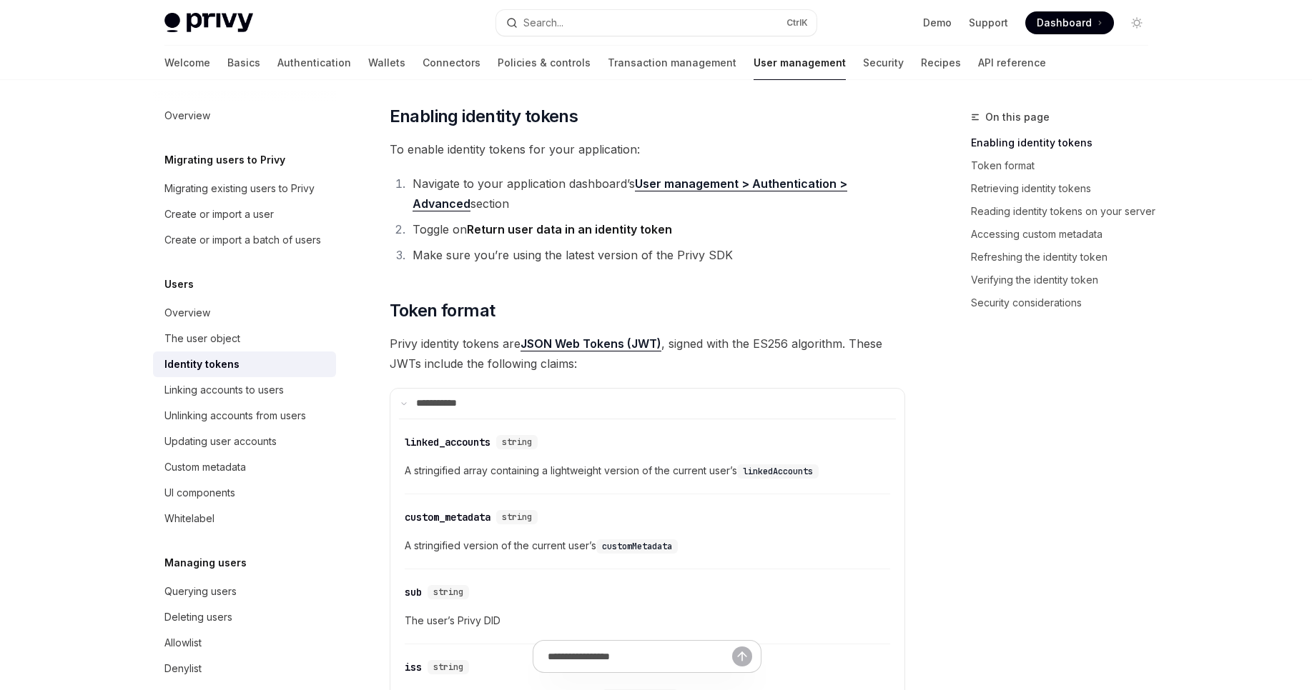
scroll to position [359, 0]
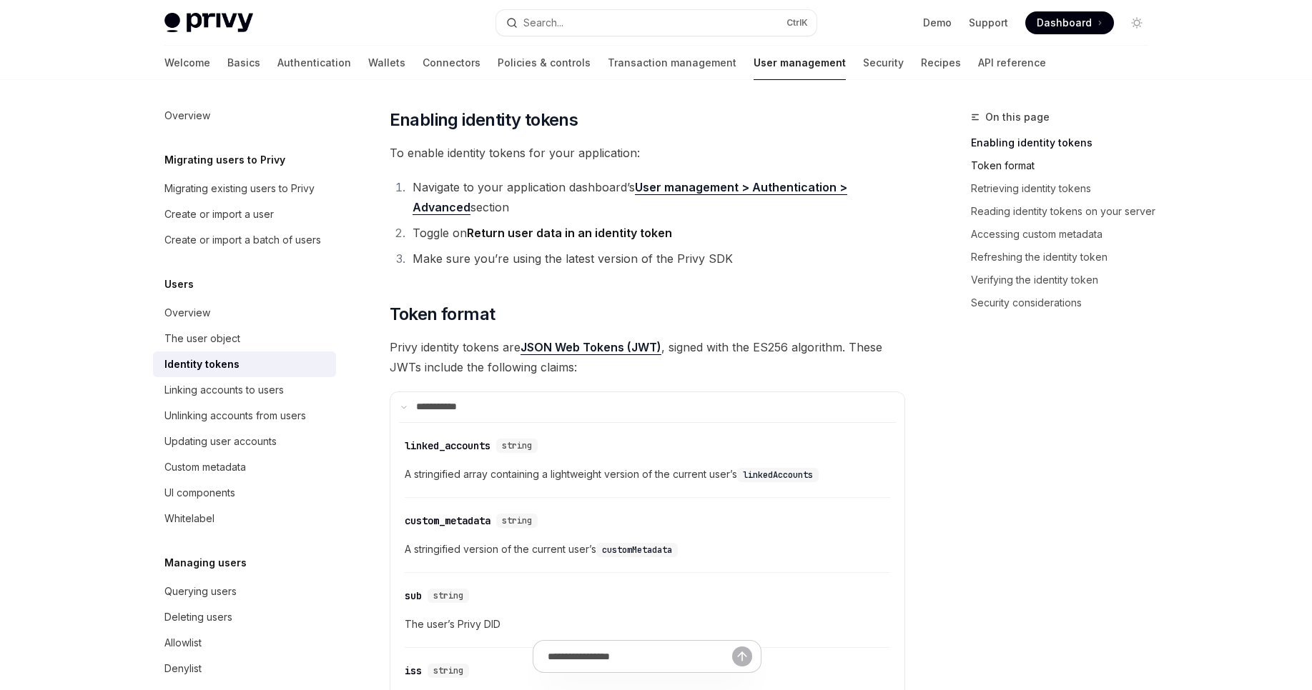
click at [1046, 173] on link "Token format" at bounding box center [1065, 165] width 189 height 23
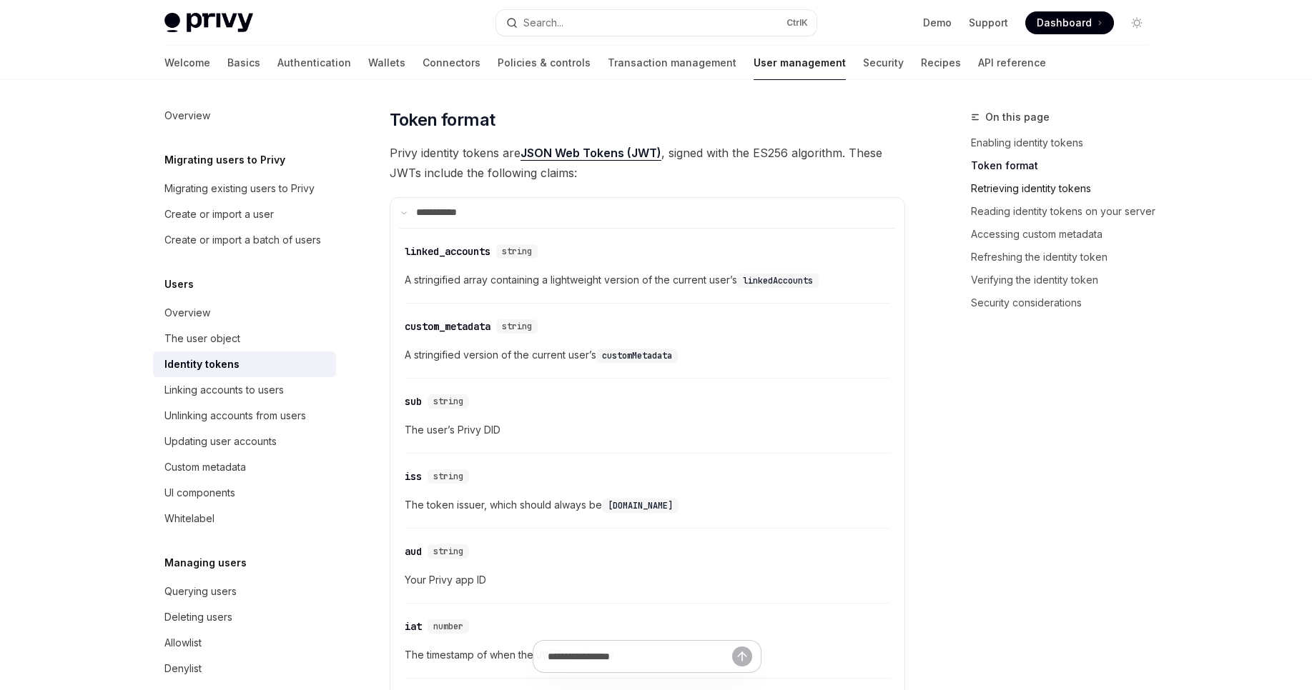
click at [1043, 183] on link "Retrieving identity tokens" at bounding box center [1065, 188] width 189 height 23
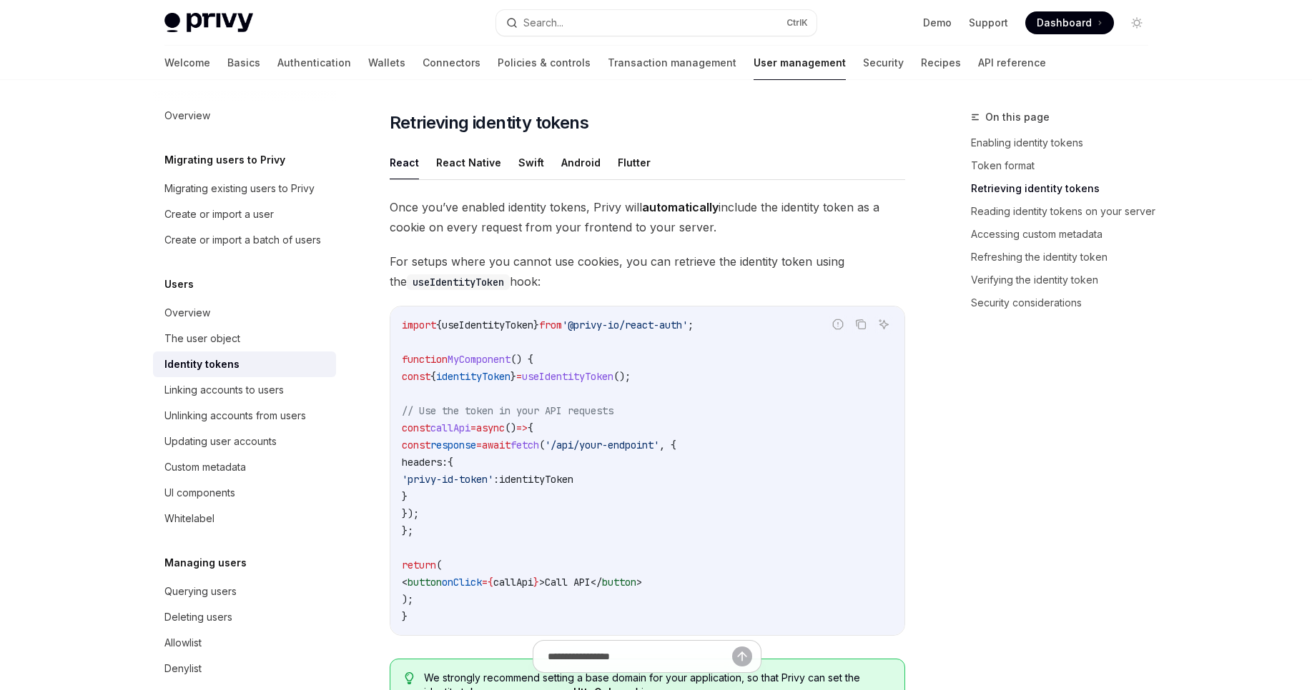
scroll to position [1241, 0]
